Goal: Information Seeking & Learning: Learn about a topic

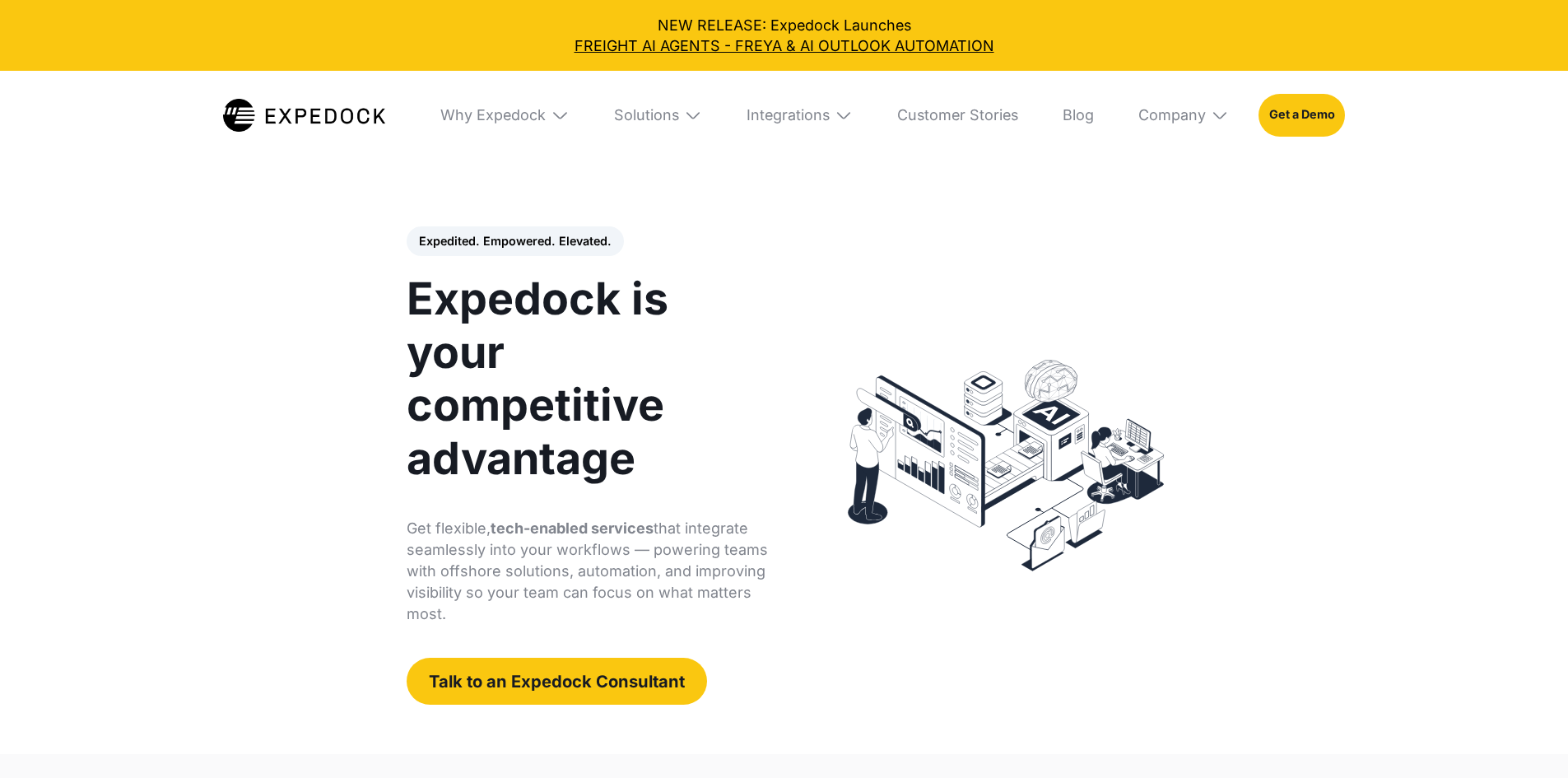
select select
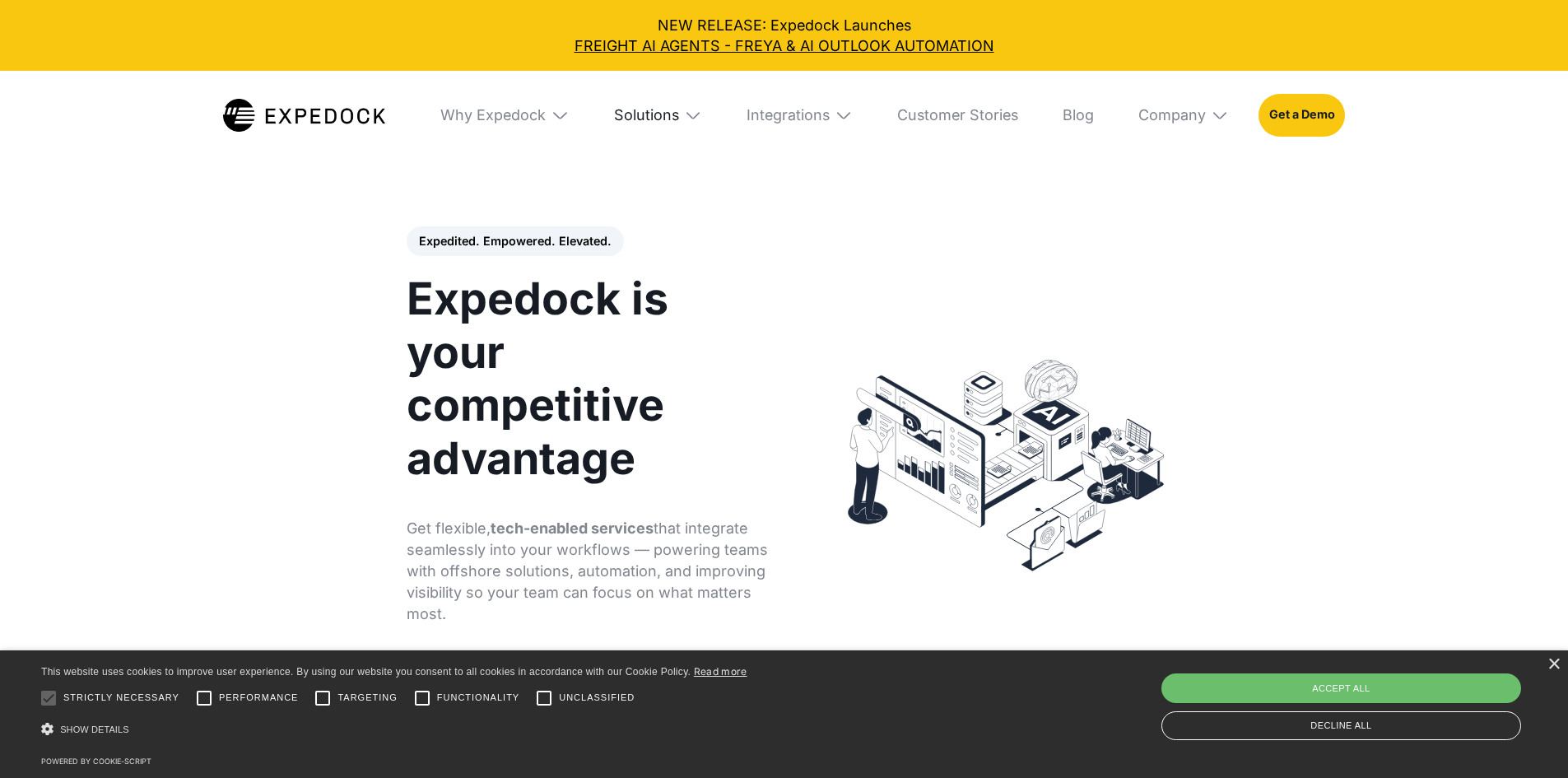
click at [669, 123] on div "Solutions" at bounding box center [646, 116] width 65 height 18
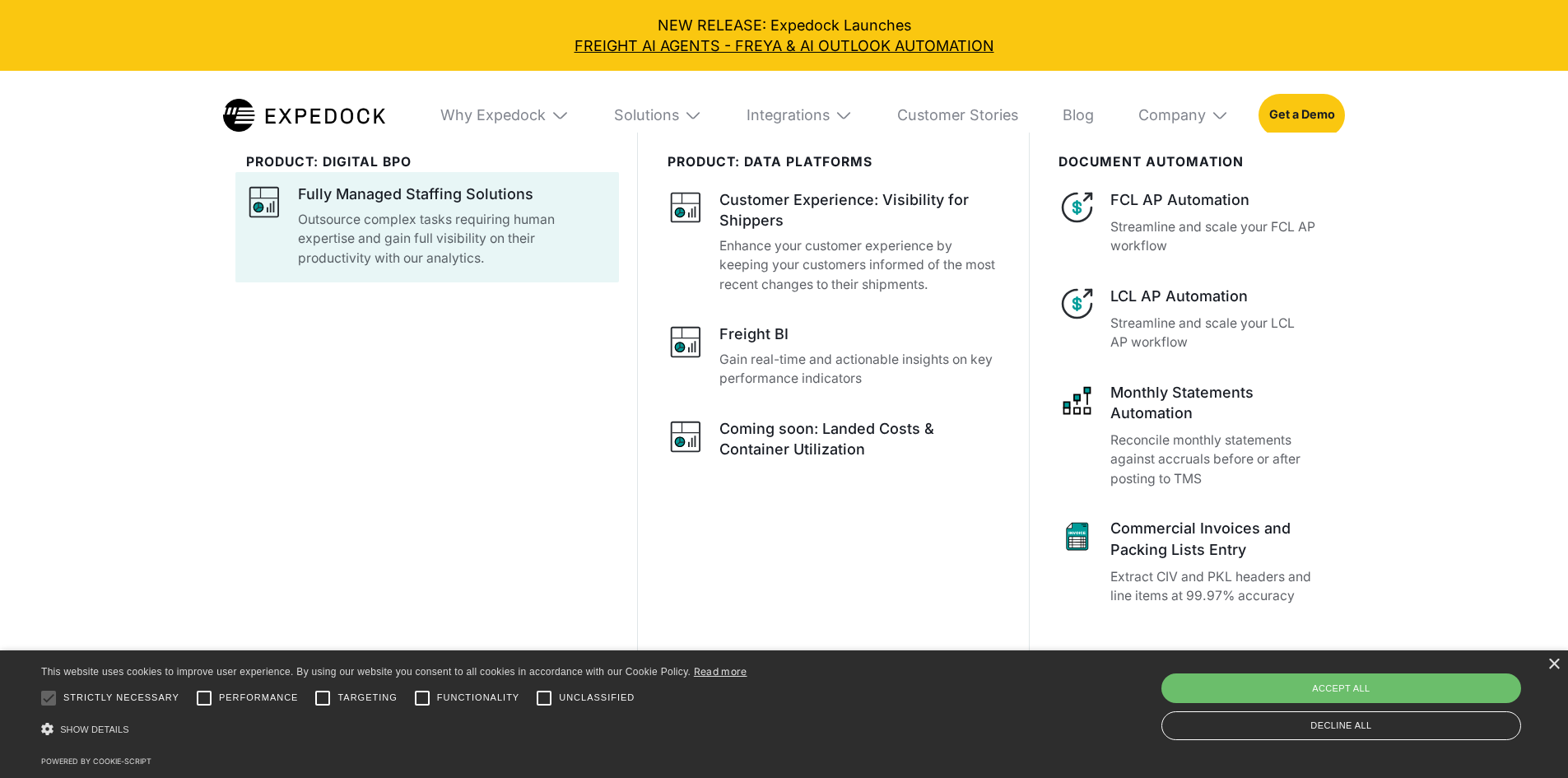
click at [483, 203] on div "Fully Managed Staffing Solutions" at bounding box center [416, 194] width 236 height 20
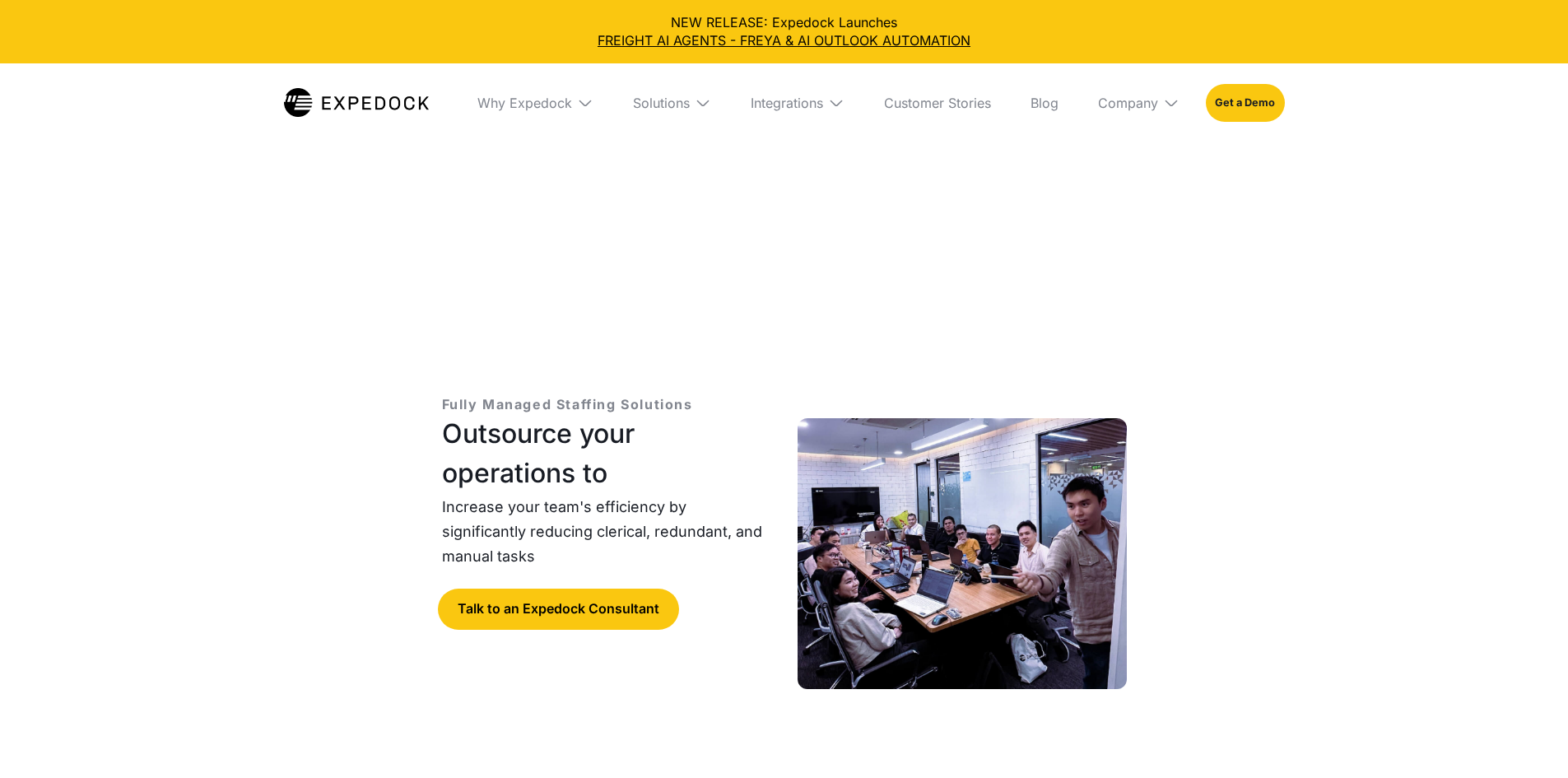
select select
